Goal: Navigation & Orientation: Find specific page/section

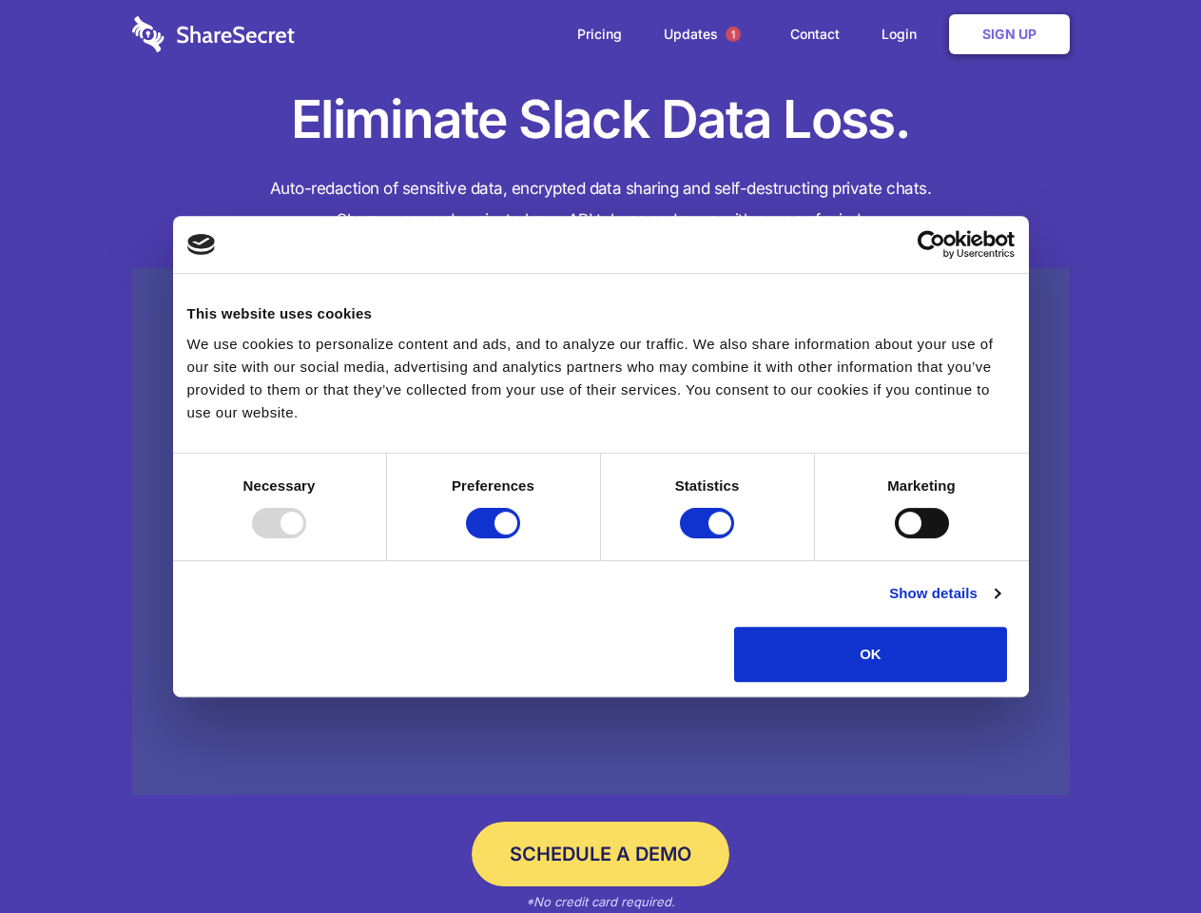
click at [306, 538] on div at bounding box center [279, 523] width 54 height 30
click at [520, 538] on input "Preferences" at bounding box center [493, 523] width 54 height 30
checkbox input "false"
click at [709, 538] on input "Statistics" at bounding box center [707, 523] width 54 height 30
checkbox input "false"
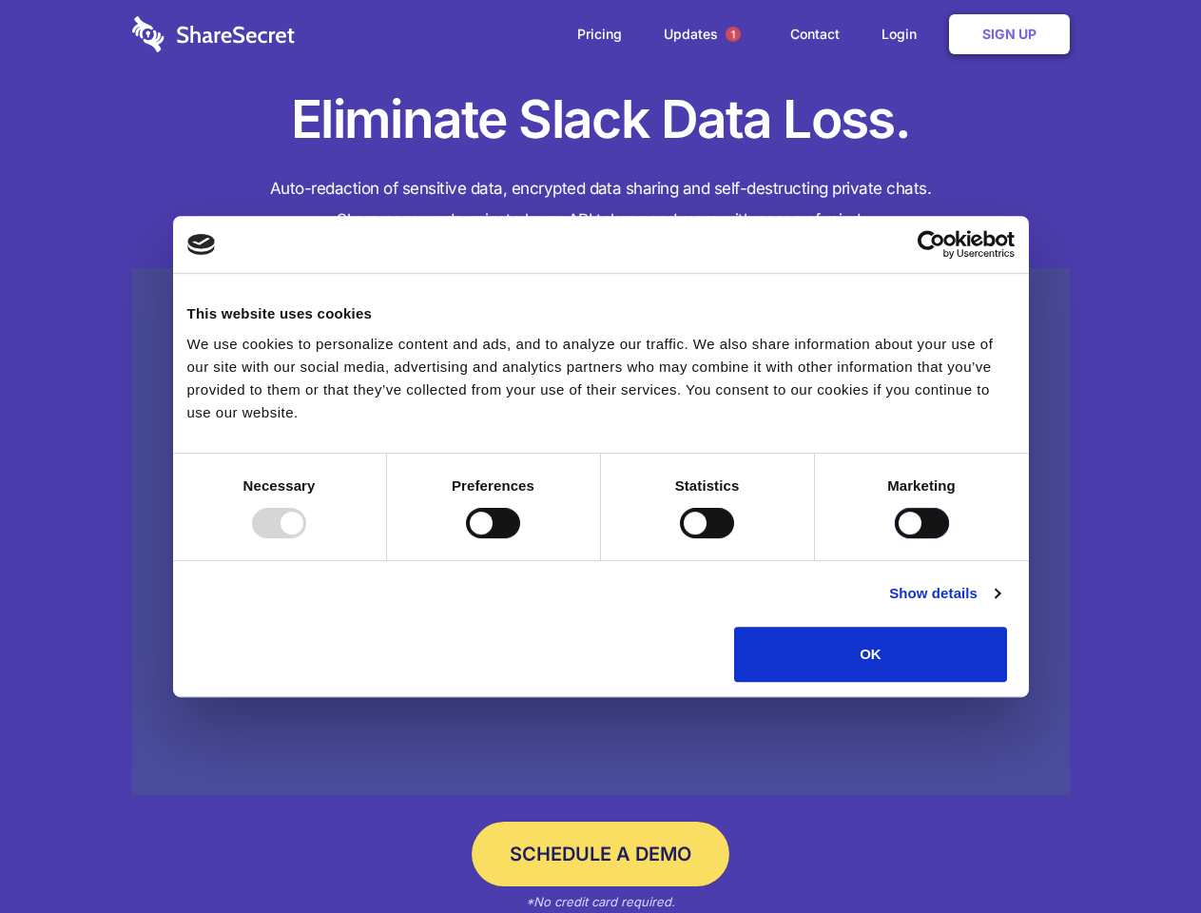
click at [895, 538] on input "Marketing" at bounding box center [922, 523] width 54 height 30
checkbox input "true"
click at [999, 605] on link "Show details" at bounding box center [944, 593] width 110 height 23
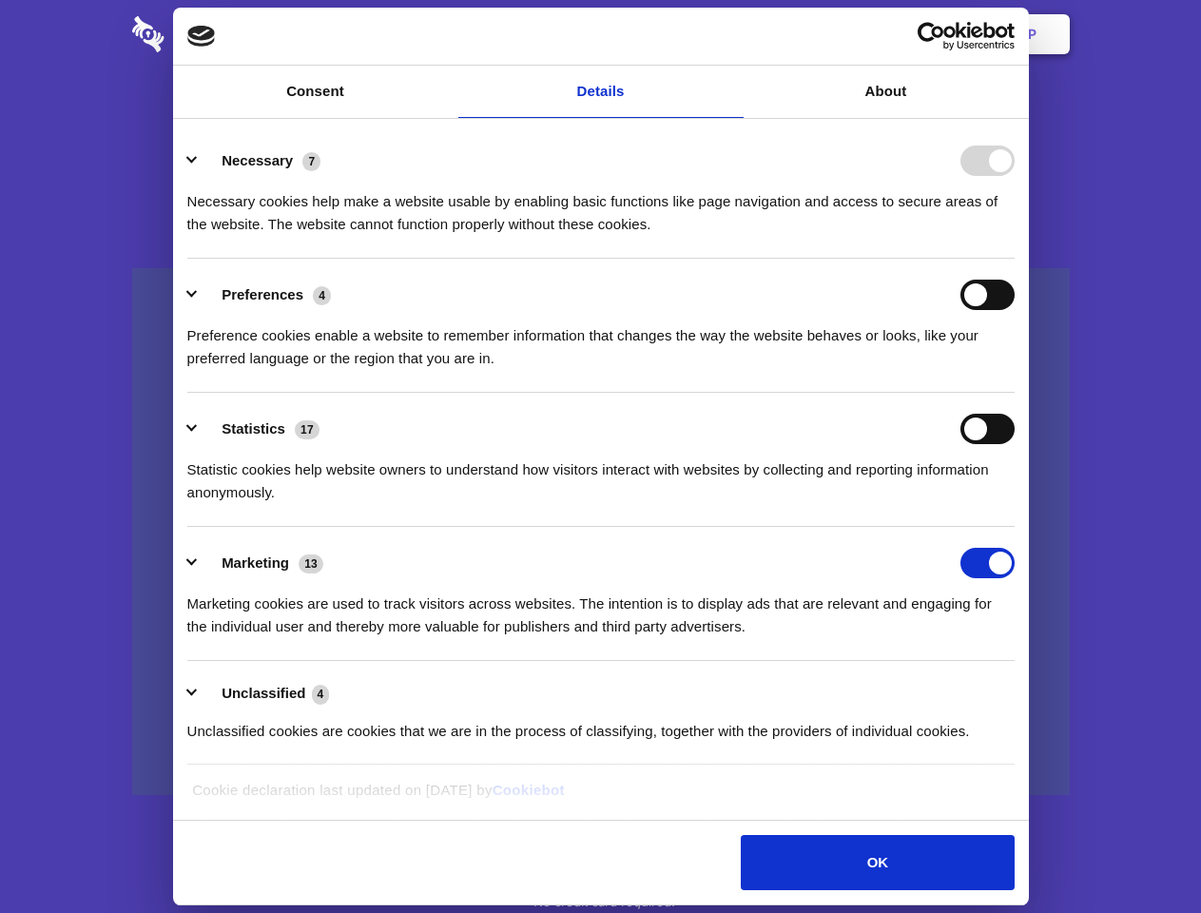
click at [1014, 259] on li "Necessary 7 Necessary cookies help make a website usable by enabling basic func…" at bounding box center [600, 192] width 827 height 134
click at [732, 34] on span "1" at bounding box center [732, 34] width 15 height 15
